Goal: Transaction & Acquisition: Purchase product/service

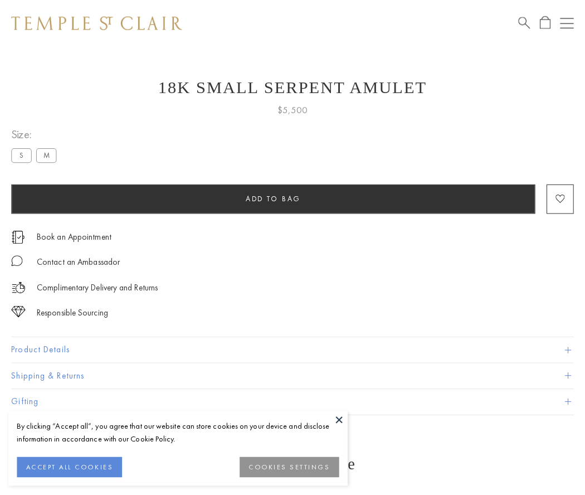
scroll to position [11, 0]
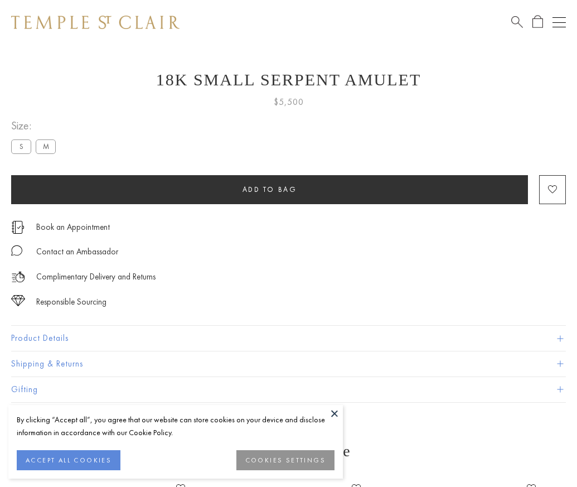
click at [269, 189] on span "Add to bag" at bounding box center [269, 188] width 55 height 9
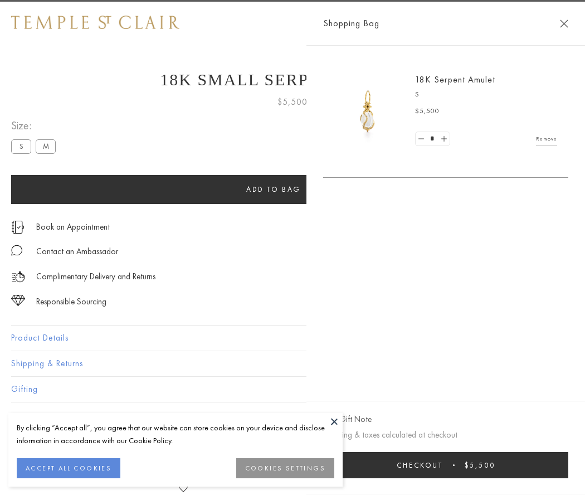
click at [443, 465] on span "Checkout" at bounding box center [420, 464] width 46 height 9
